Goal: Information Seeking & Learning: Learn about a topic

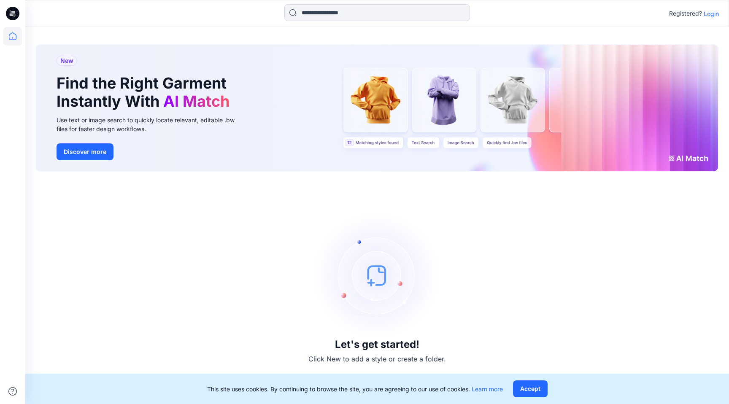
click at [711, 16] on p "Login" at bounding box center [711, 13] width 15 height 9
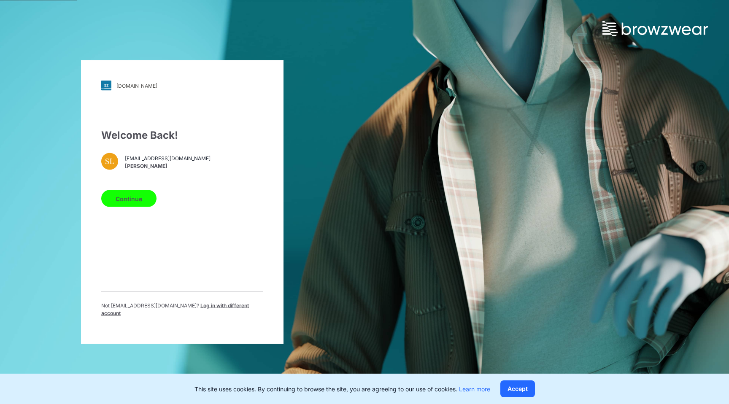
click at [148, 203] on button "Continue" at bounding box center [128, 198] width 55 height 17
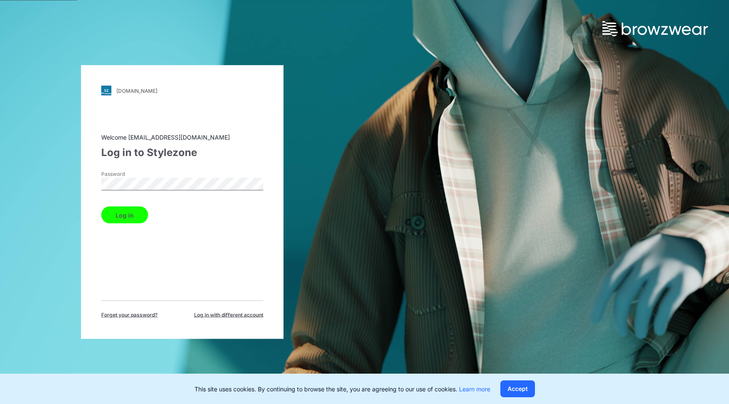
click at [101, 207] on button "Log in" at bounding box center [124, 215] width 47 height 17
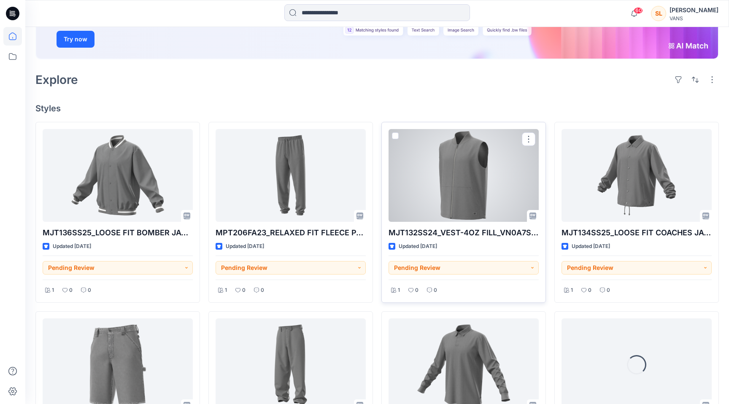
scroll to position [144, 0]
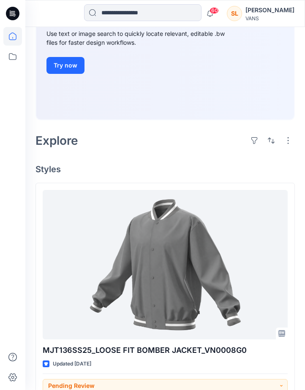
click at [61, 12] on div at bounding box center [54, 13] width 59 height 19
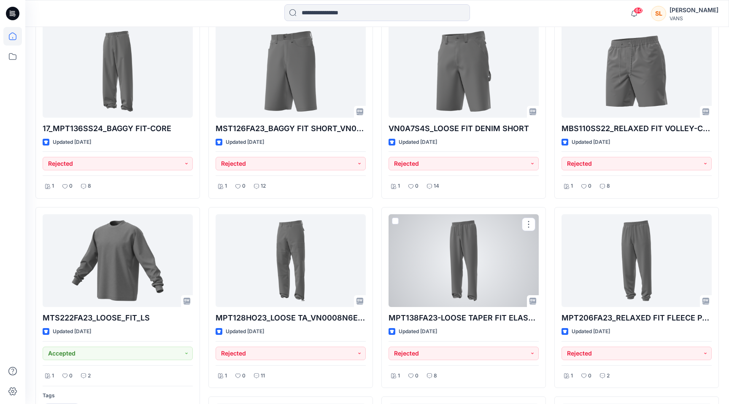
scroll to position [1455, 0]
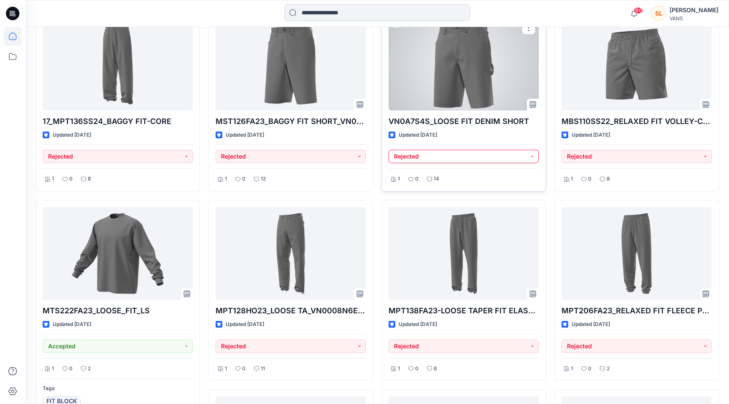
click at [532, 155] on button "Rejected" at bounding box center [464, 156] width 150 height 13
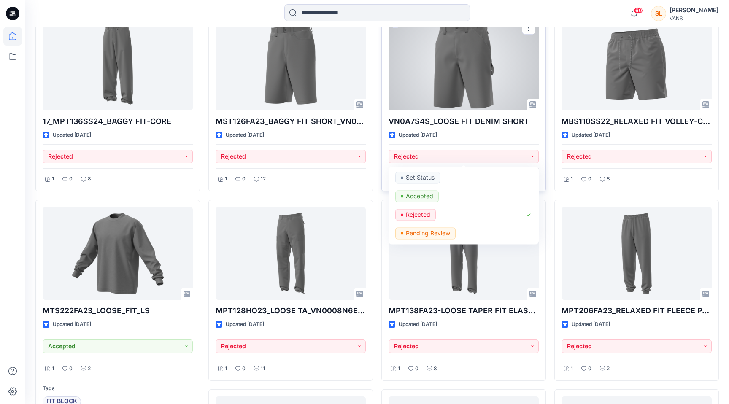
click at [466, 116] on p "VN0A7S4S_LOOSE FIT DENIM SHORT" at bounding box center [464, 122] width 150 height 12
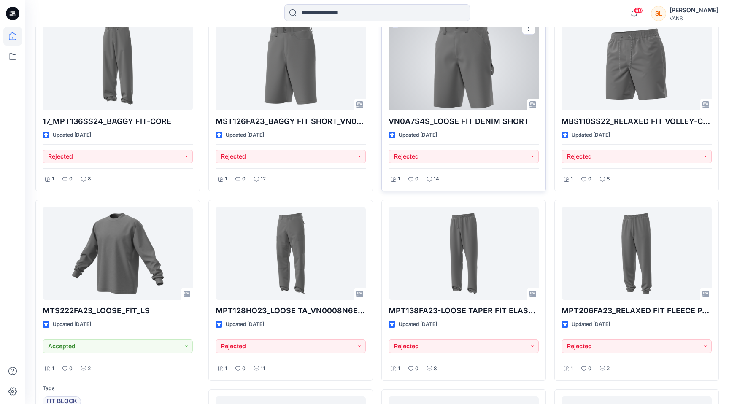
click at [451, 87] on div at bounding box center [464, 64] width 150 height 93
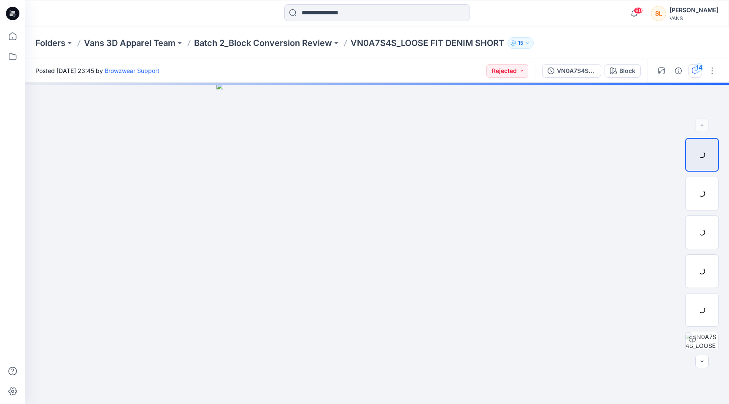
click at [694, 69] on icon "button" at bounding box center [695, 70] width 7 height 7
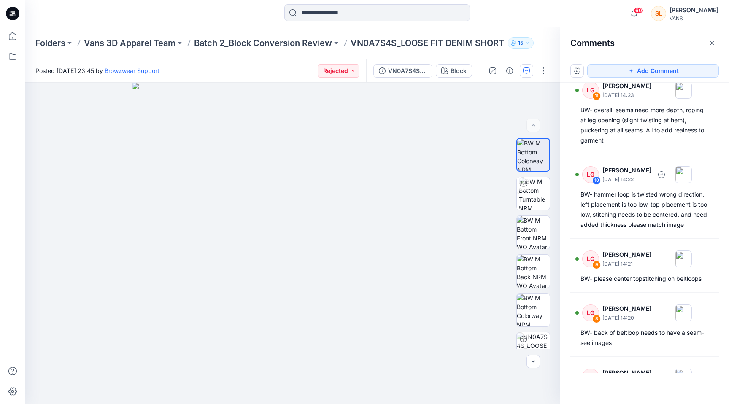
scroll to position [306, 0]
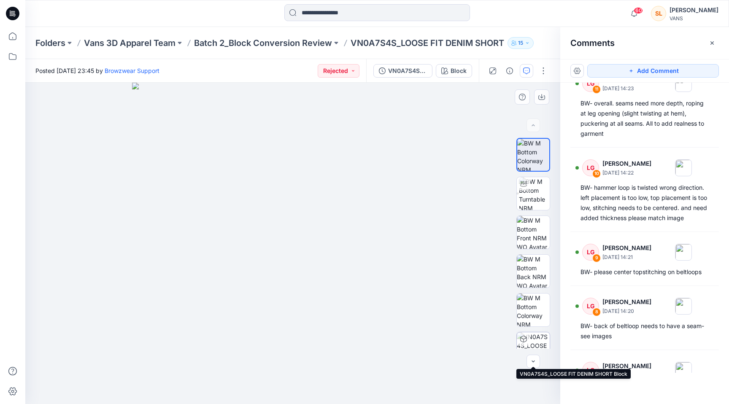
click at [539, 342] on img at bounding box center [533, 348] width 33 height 33
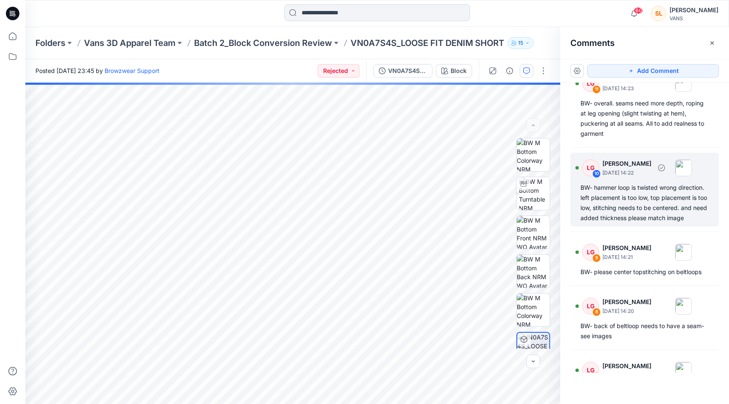
click at [620, 197] on div "BW- hammer loop is twisted wrong direction. left placement is too low, top plac…" at bounding box center [644, 203] width 128 height 40
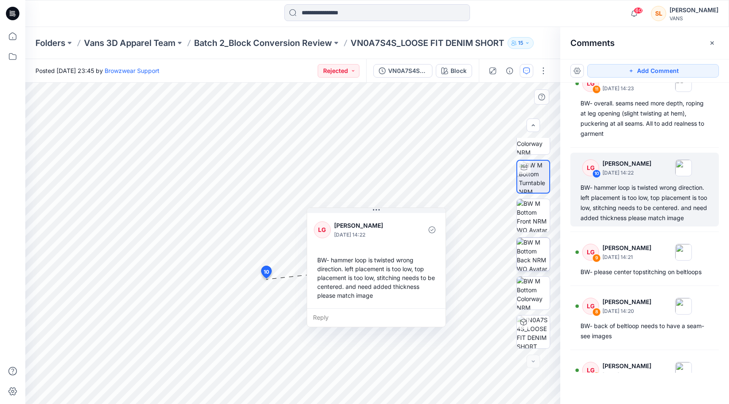
scroll to position [0, 0]
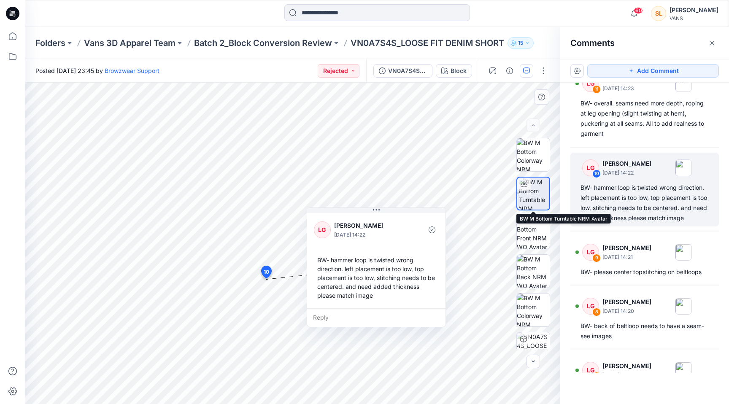
click at [539, 193] on img at bounding box center [534, 194] width 30 height 32
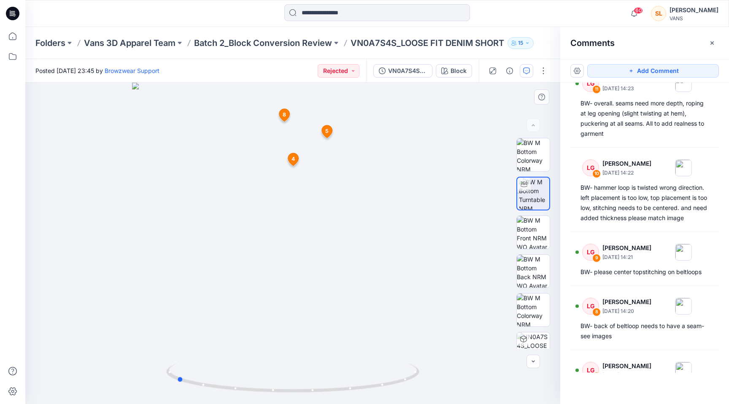
drag, startPoint x: 365, startPoint y: 167, endPoint x: 249, endPoint y: 171, distance: 116.5
click at [249, 171] on div at bounding box center [292, 243] width 535 height 321
drag, startPoint x: 251, startPoint y: 170, endPoint x: 305, endPoint y: 181, distance: 55.5
click at [305, 181] on div at bounding box center [292, 243] width 535 height 321
drag, startPoint x: 283, startPoint y: 164, endPoint x: 320, endPoint y: 164, distance: 37.1
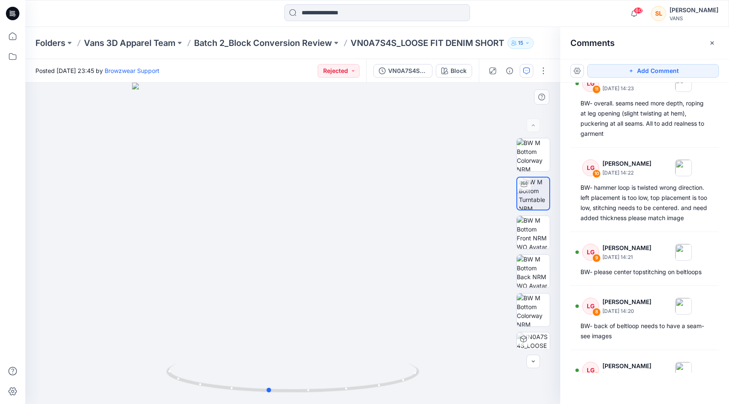
click at [320, 164] on div at bounding box center [292, 243] width 535 height 321
drag, startPoint x: 255, startPoint y: 210, endPoint x: 308, endPoint y: 214, distance: 52.5
click at [308, 214] on div at bounding box center [292, 243] width 535 height 321
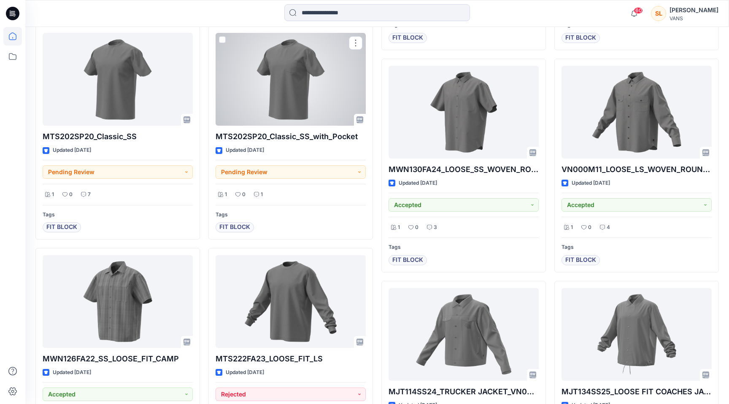
scroll to position [989, 0]
